Goal: Task Accomplishment & Management: Manage account settings

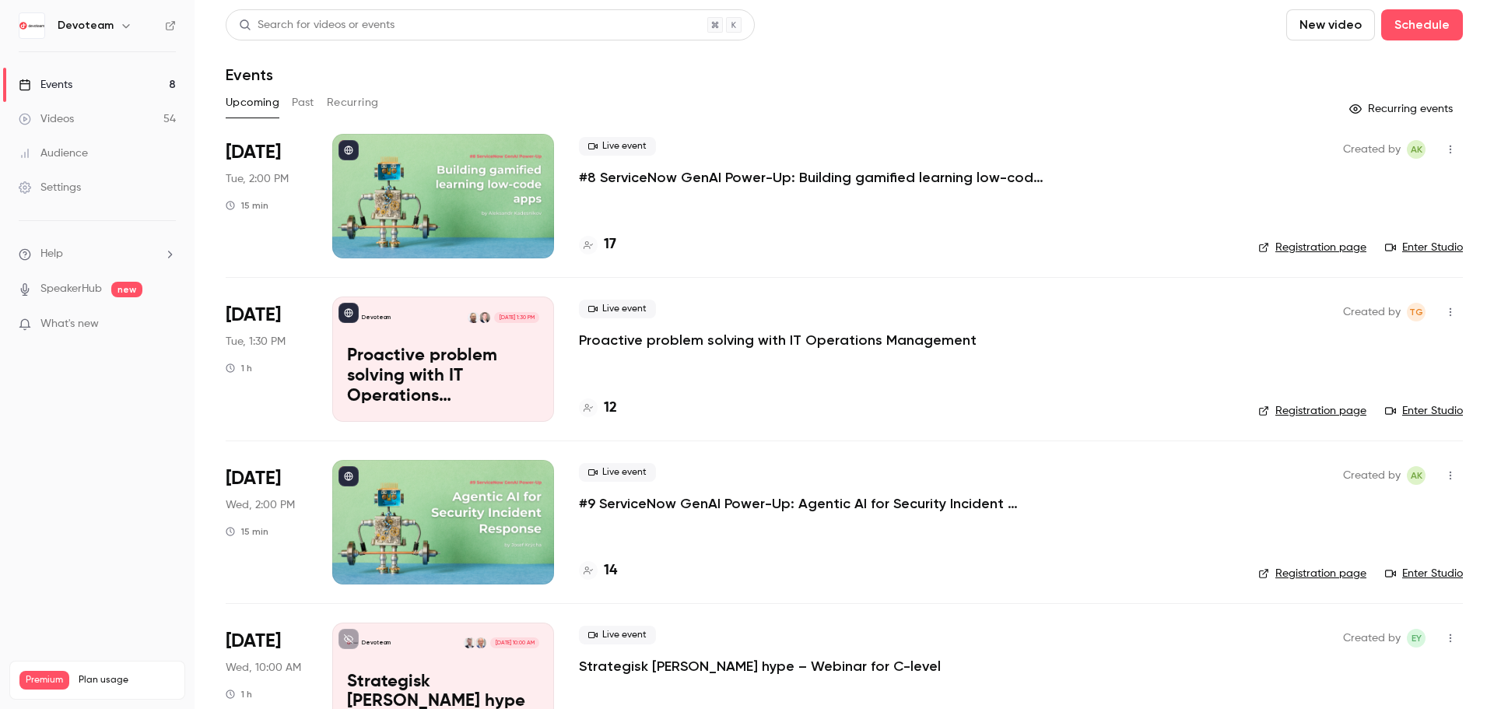
click at [491, 358] on p "Proactive problem solving with IT Operations Management" at bounding box center [443, 376] width 192 height 60
click at [486, 367] on p "Proactive problem solving with IT Operations Management" at bounding box center [443, 376] width 192 height 60
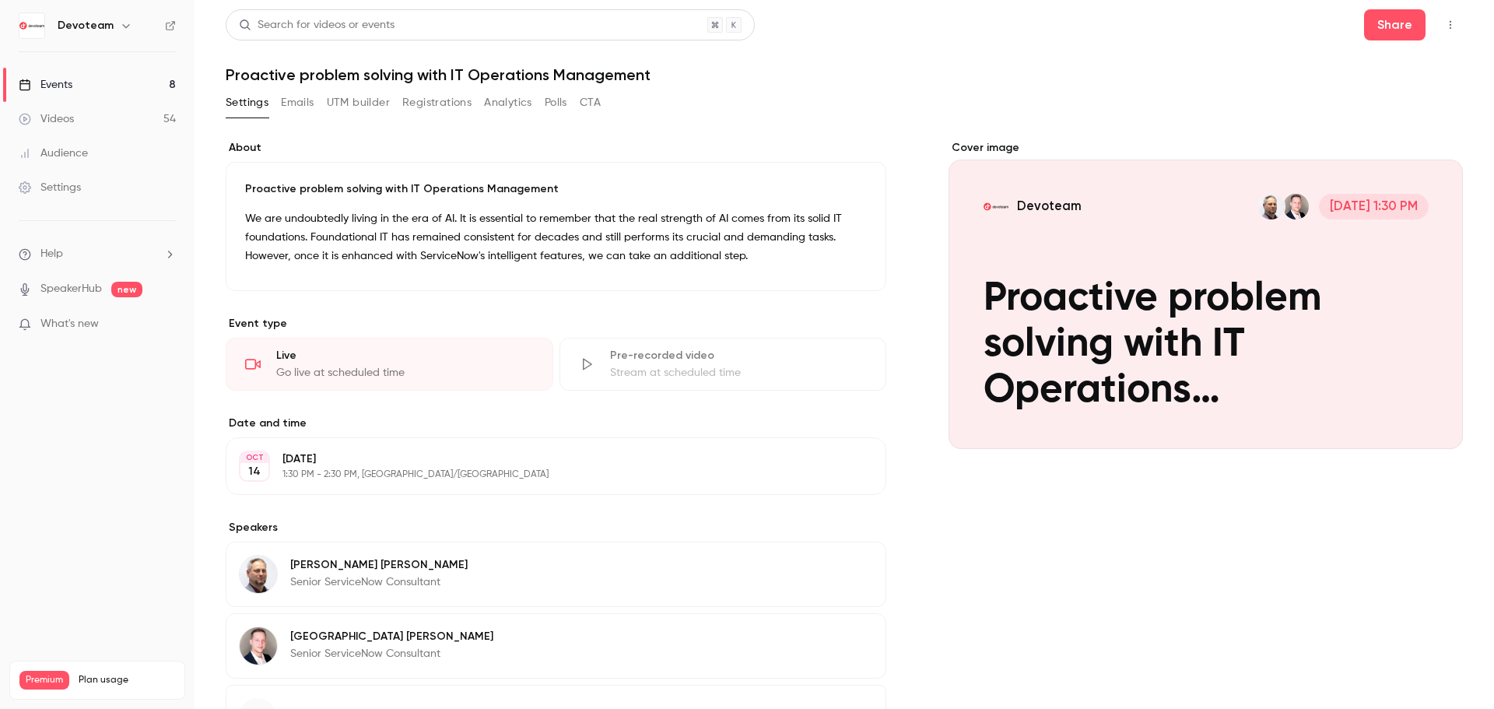
click at [1268, 296] on div "Cover image" at bounding box center [1206, 294] width 514 height 309
click at [0, 0] on input "Devoteam [DATE] 1:30 PM Proactive problem solving with IT Operations Management" at bounding box center [0, 0] width 0 height 0
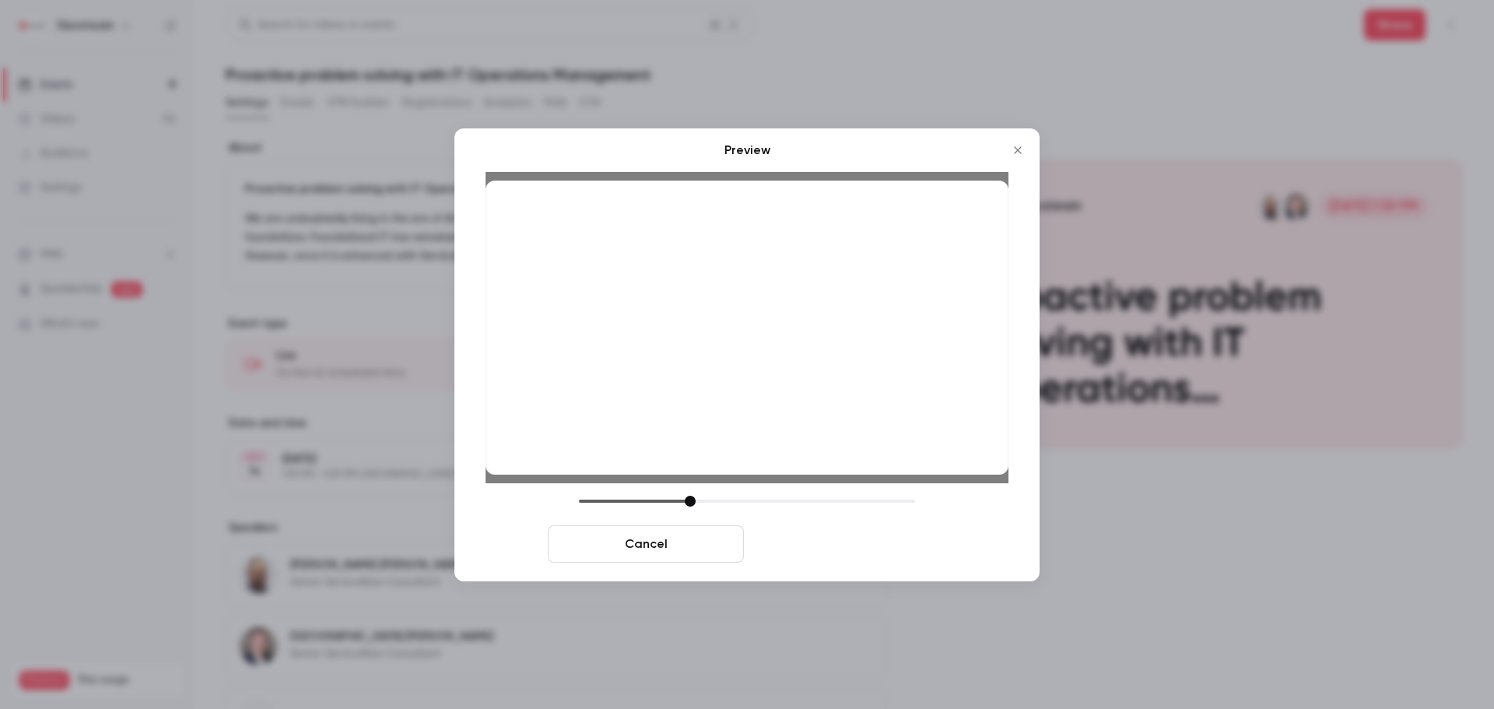
click at [880, 552] on button "Save cover" at bounding box center [848, 543] width 196 height 37
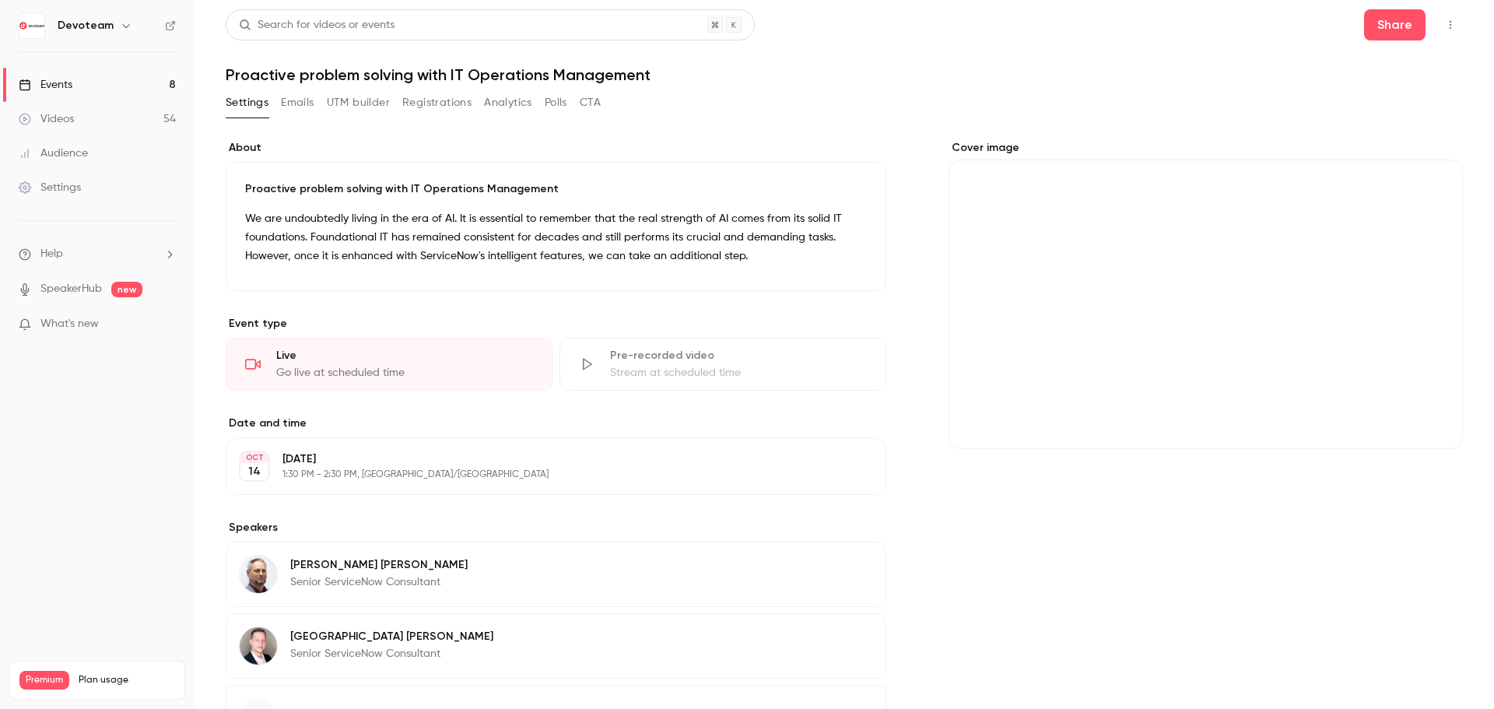
click at [75, 79] on link "Events 8" at bounding box center [97, 85] width 195 height 34
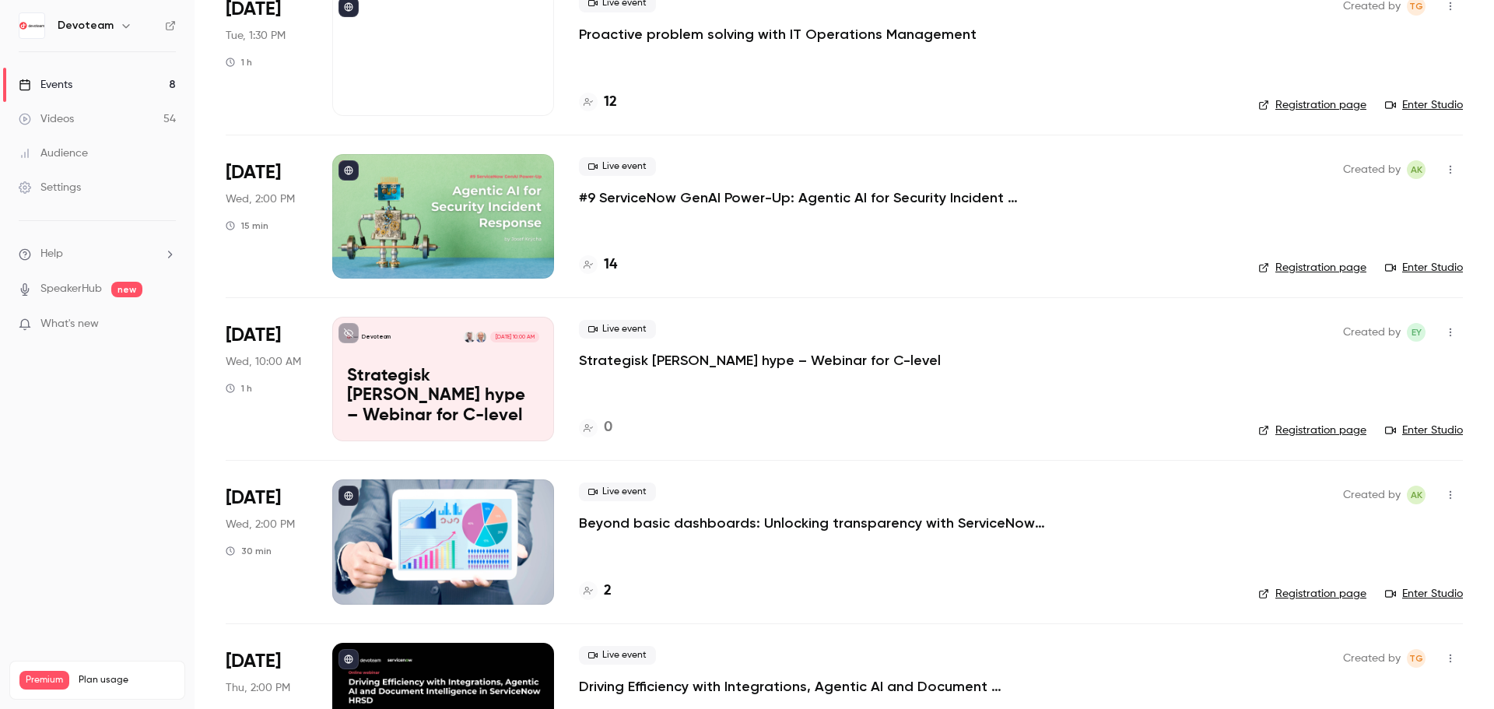
scroll to position [156, 0]
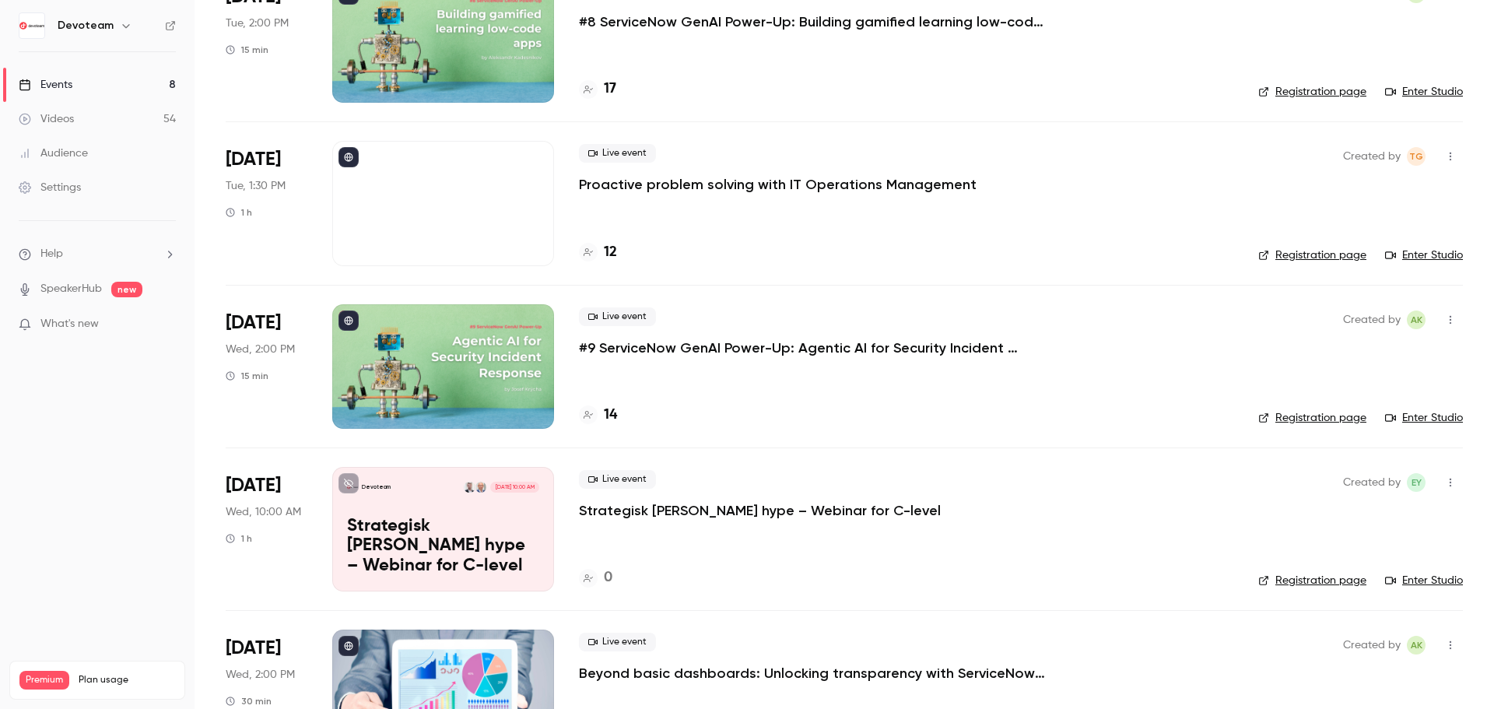
click at [398, 234] on div at bounding box center [443, 203] width 222 height 125
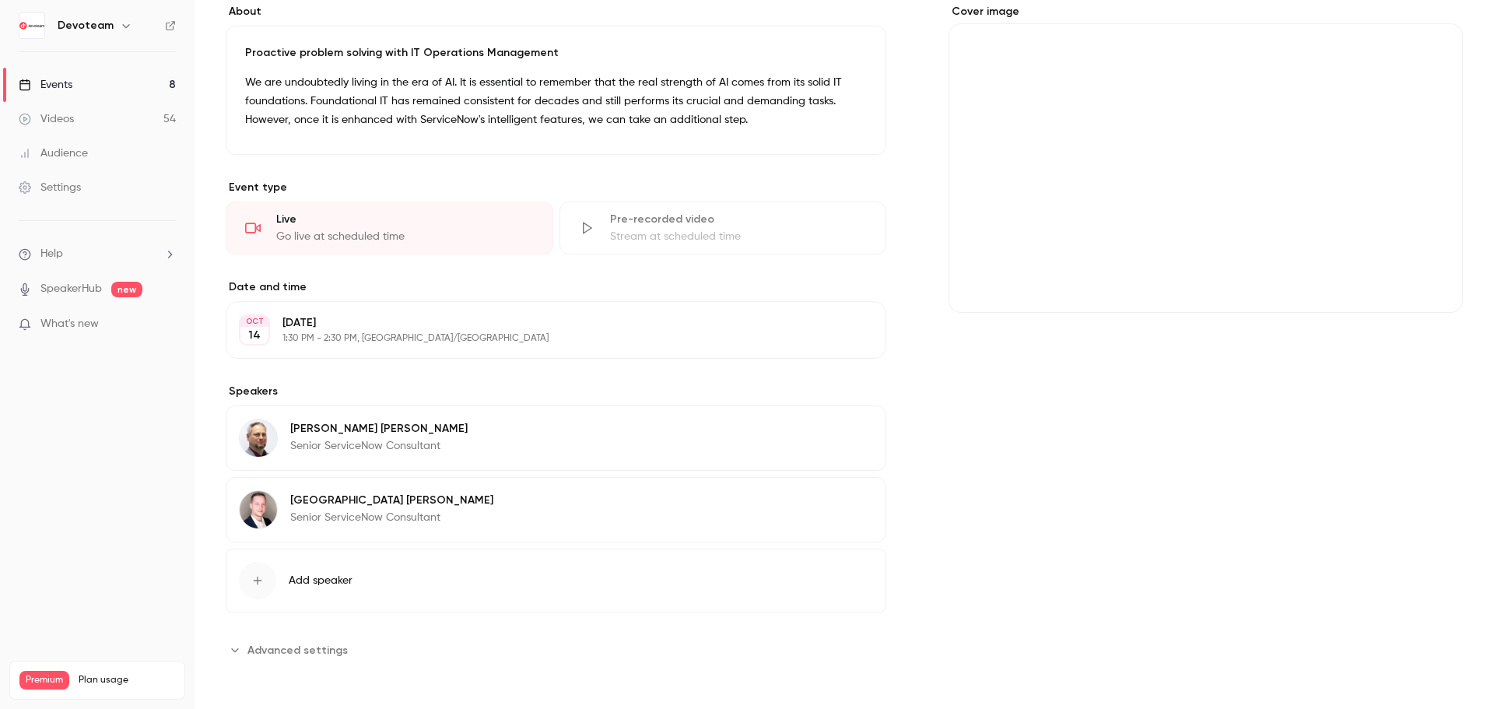
scroll to position [136, 0]
click at [1263, 139] on div "Cover image" at bounding box center [1206, 158] width 514 height 309
click at [0, 0] on input "Cover image" at bounding box center [0, 0] width 0 height 0
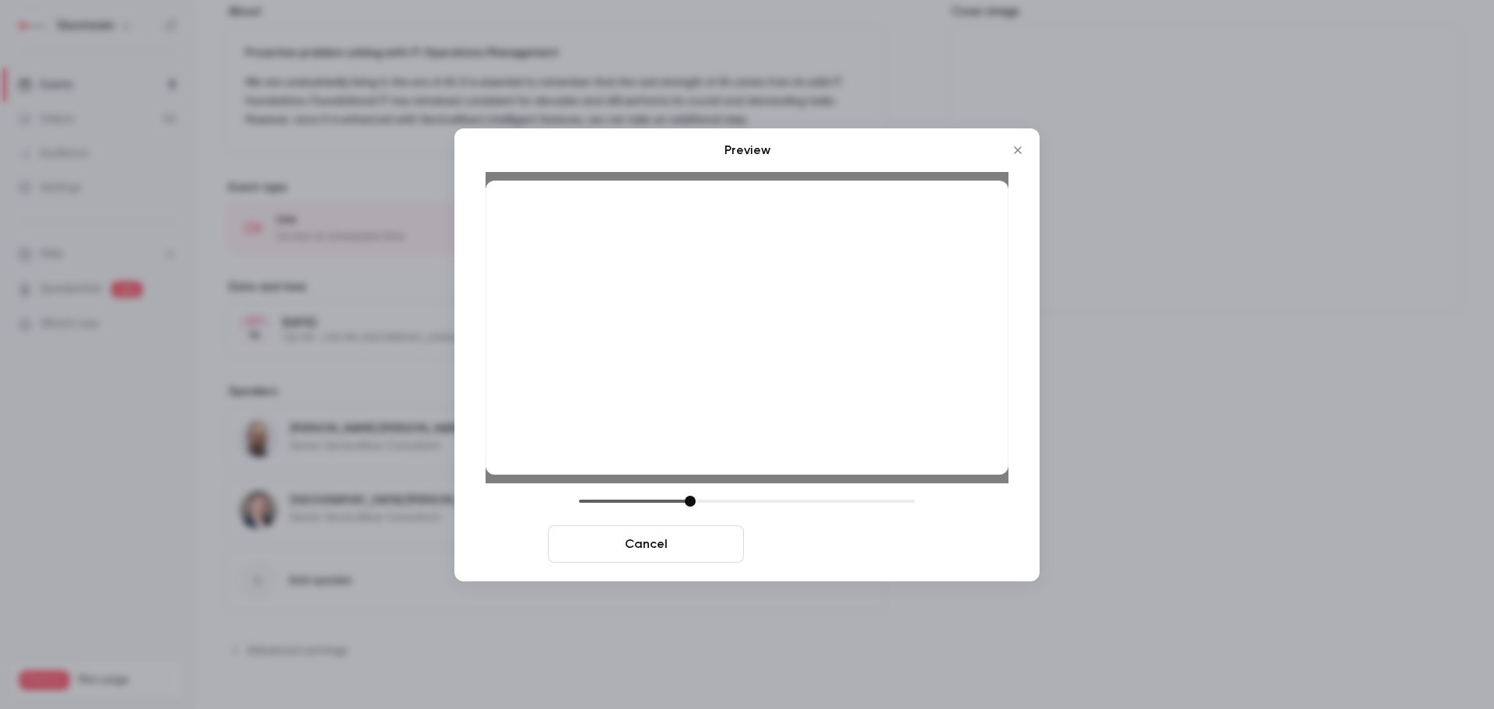
click at [891, 551] on button "Save cover" at bounding box center [848, 543] width 196 height 37
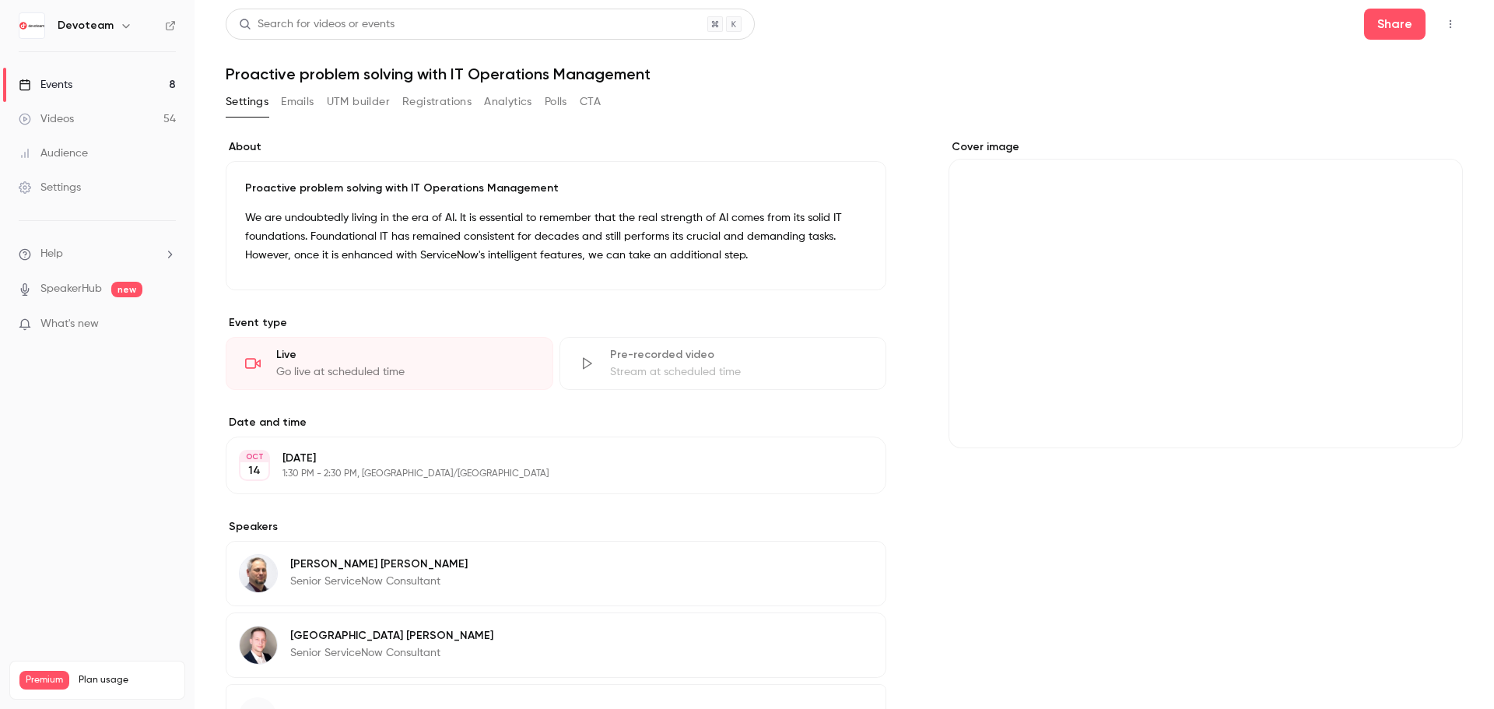
scroll to position [0, 0]
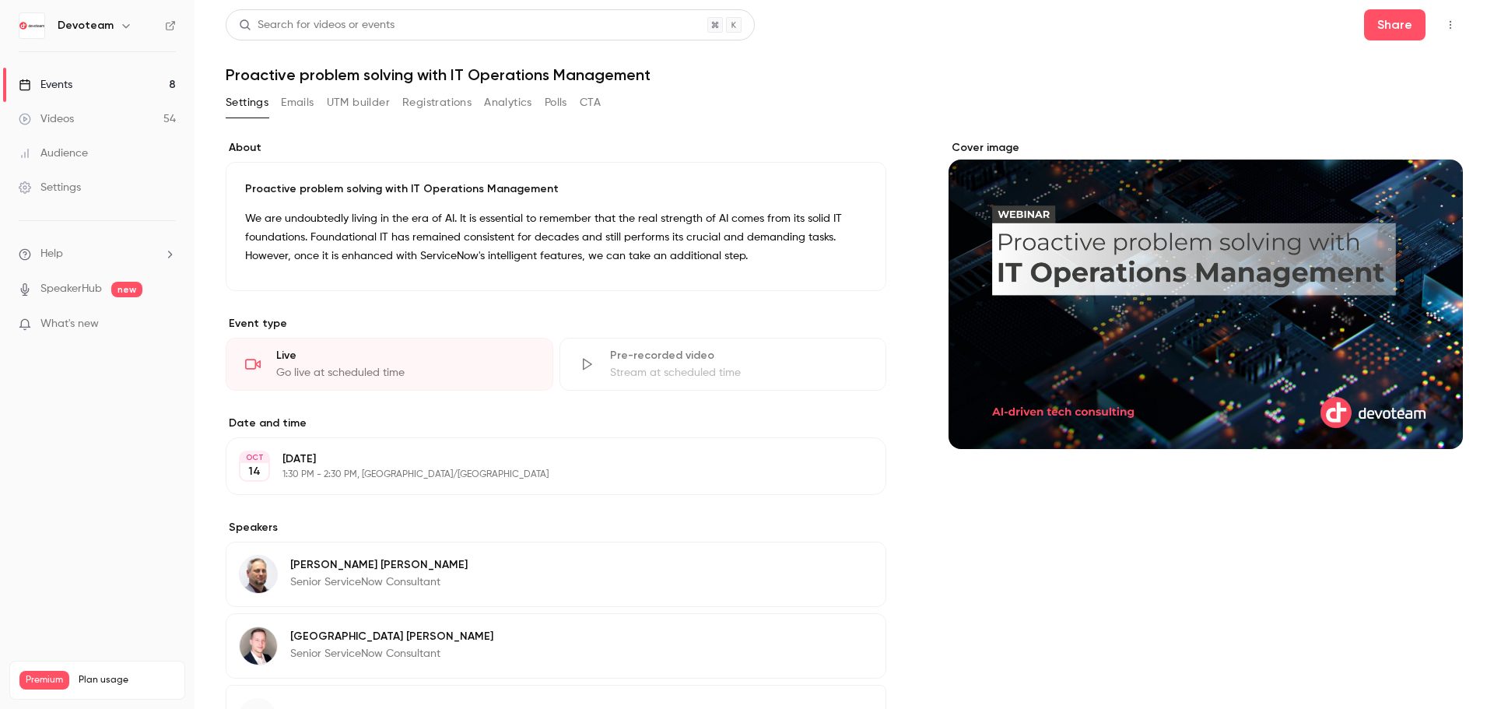
click at [64, 92] on div "Events" at bounding box center [46, 85] width 54 height 16
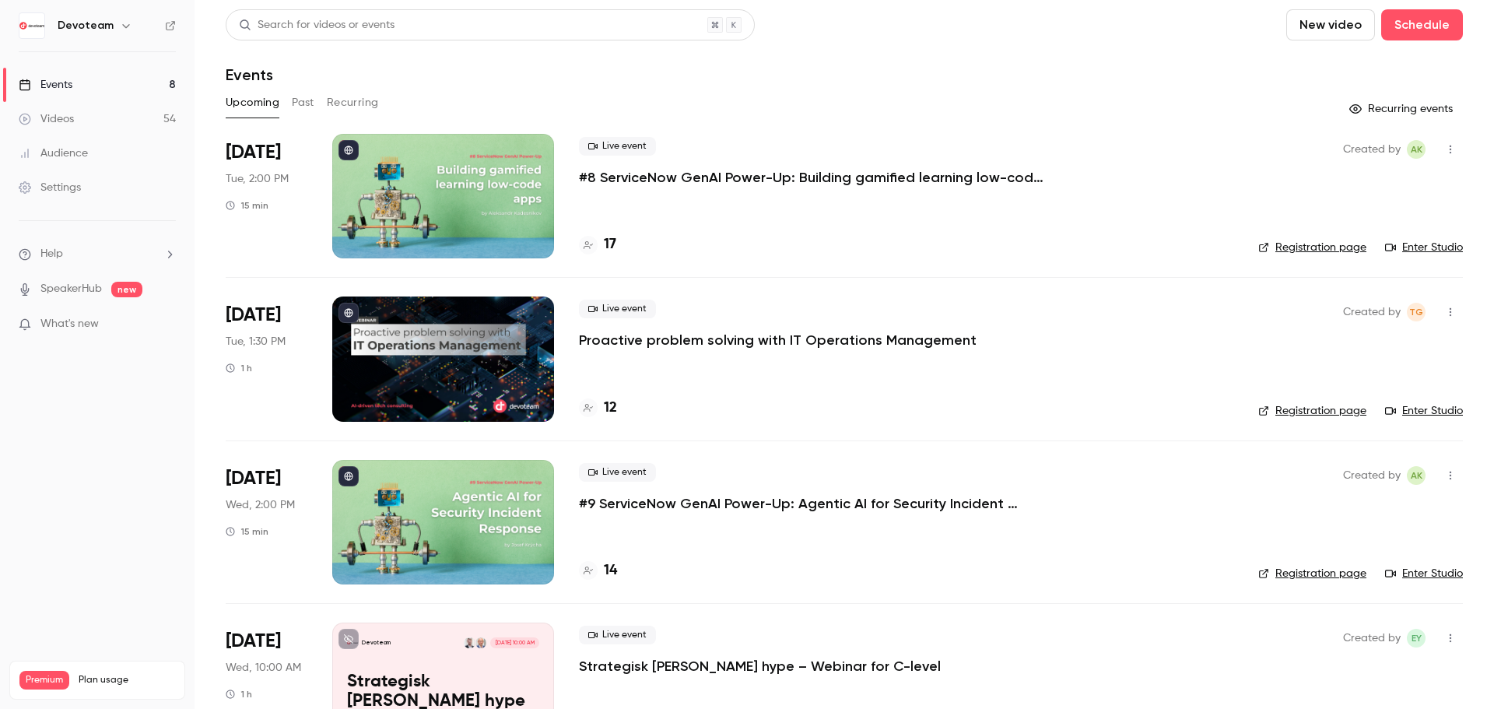
click at [612, 413] on h4 "12" at bounding box center [610, 408] width 13 height 21
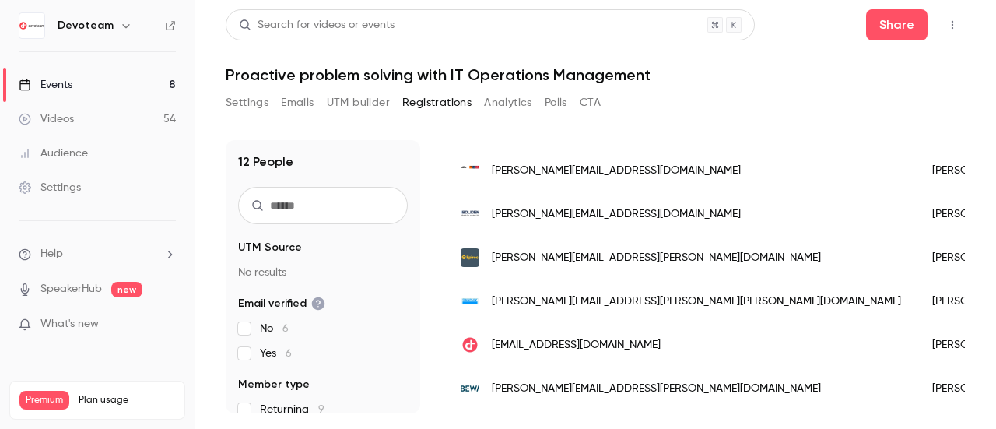
scroll to position [156, 0]
